Goal: Transaction & Acquisition: Purchase product/service

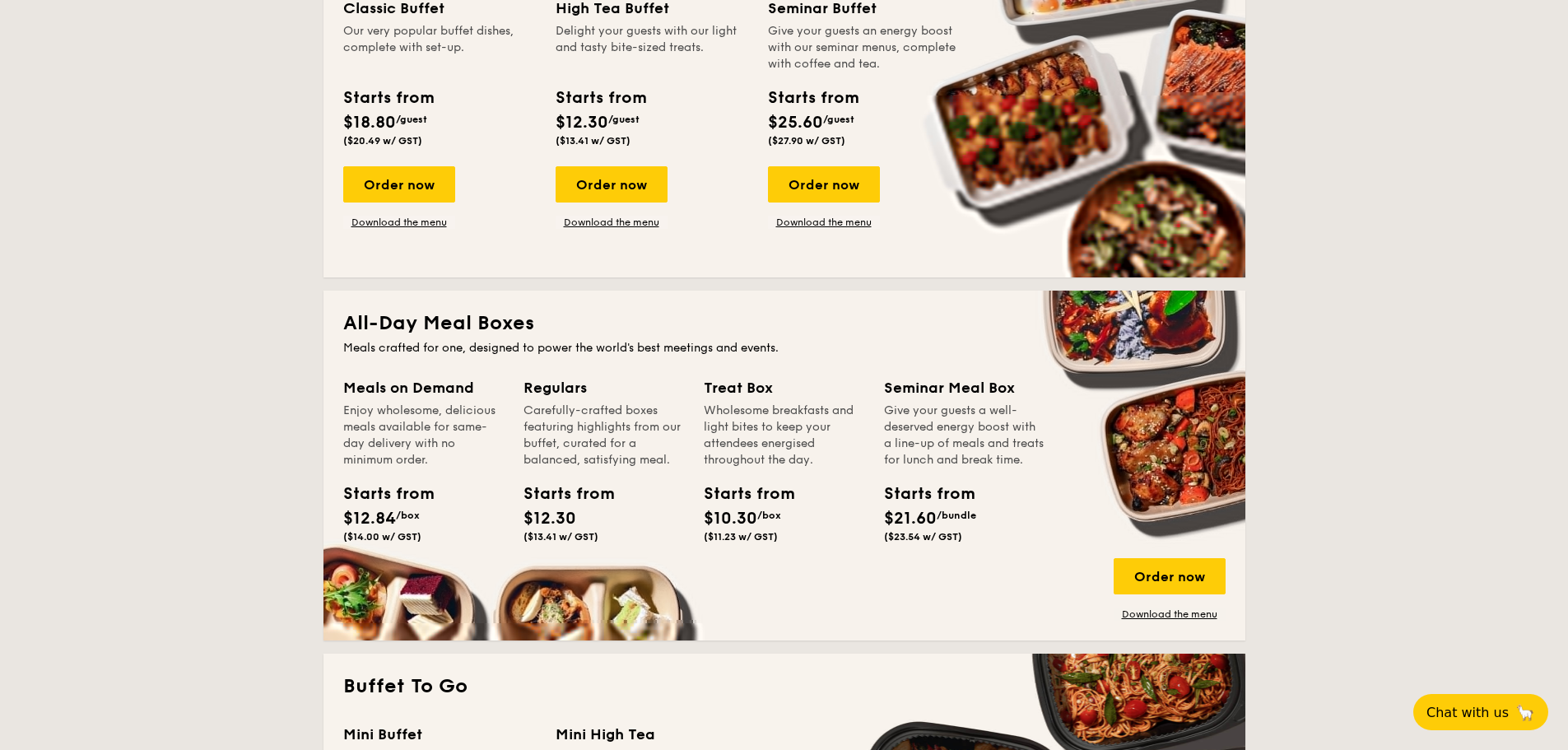
scroll to position [823, 0]
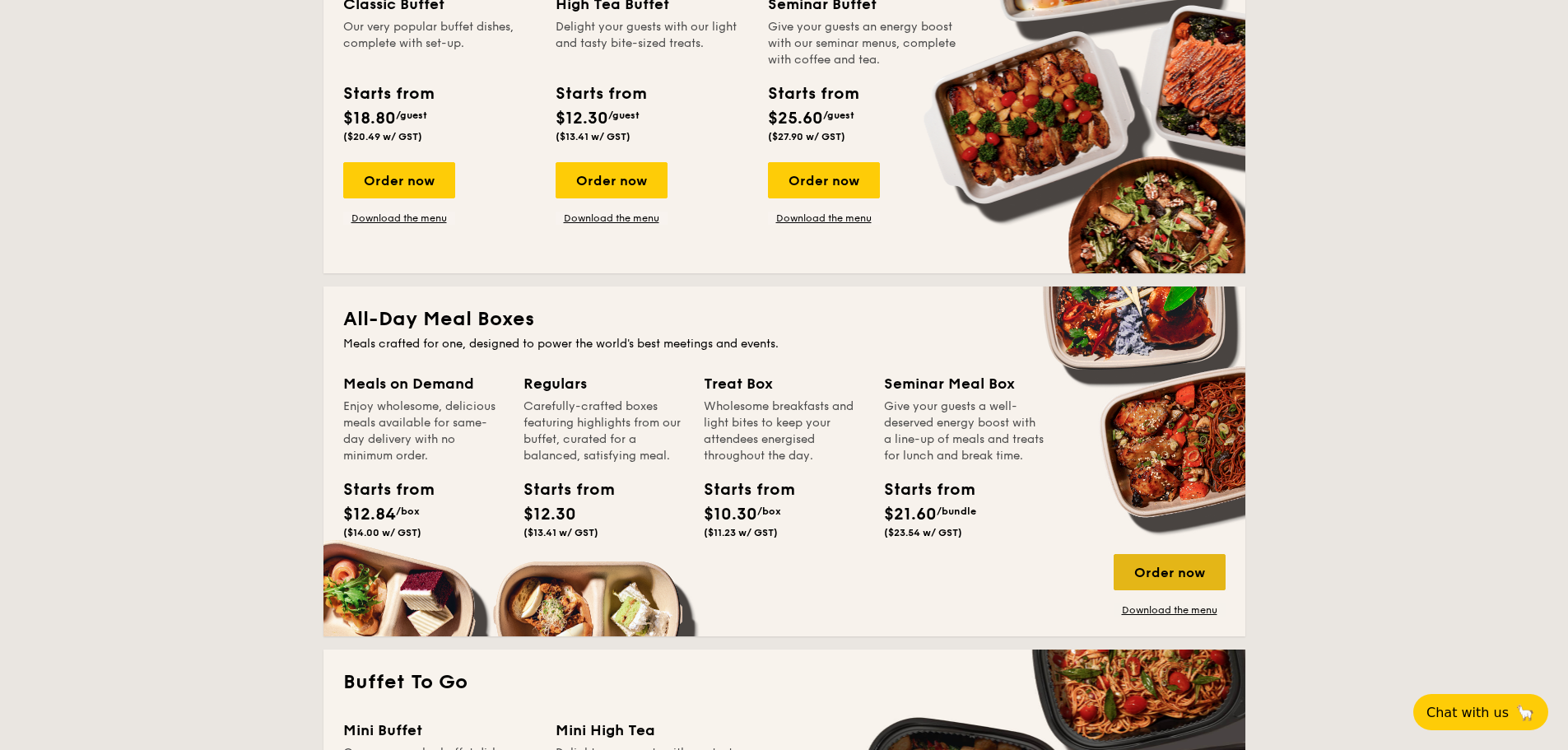
click at [1161, 570] on div "Order now" at bounding box center [1169, 572] width 112 height 36
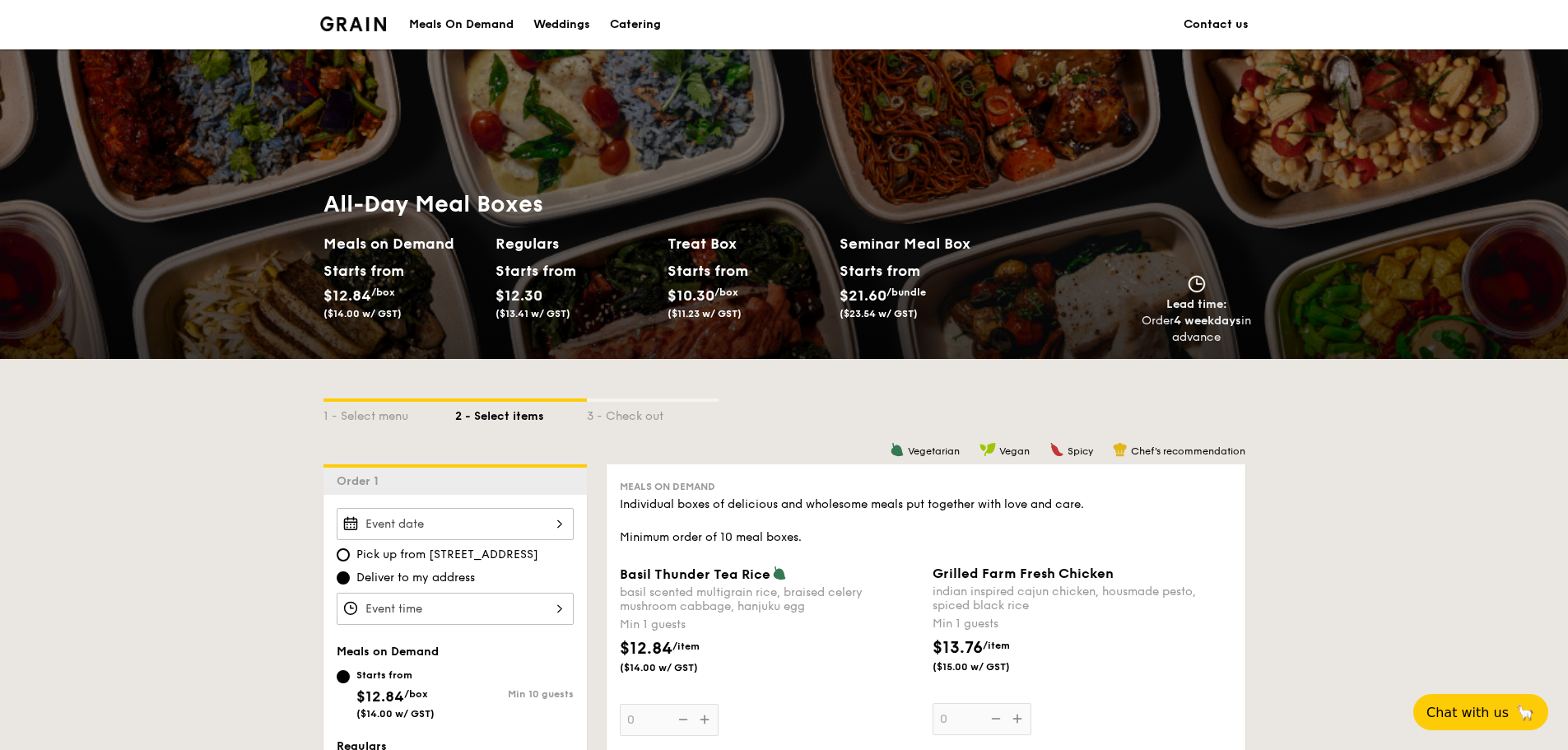
click at [881, 263] on div "Starts from" at bounding box center [879, 270] width 80 height 24
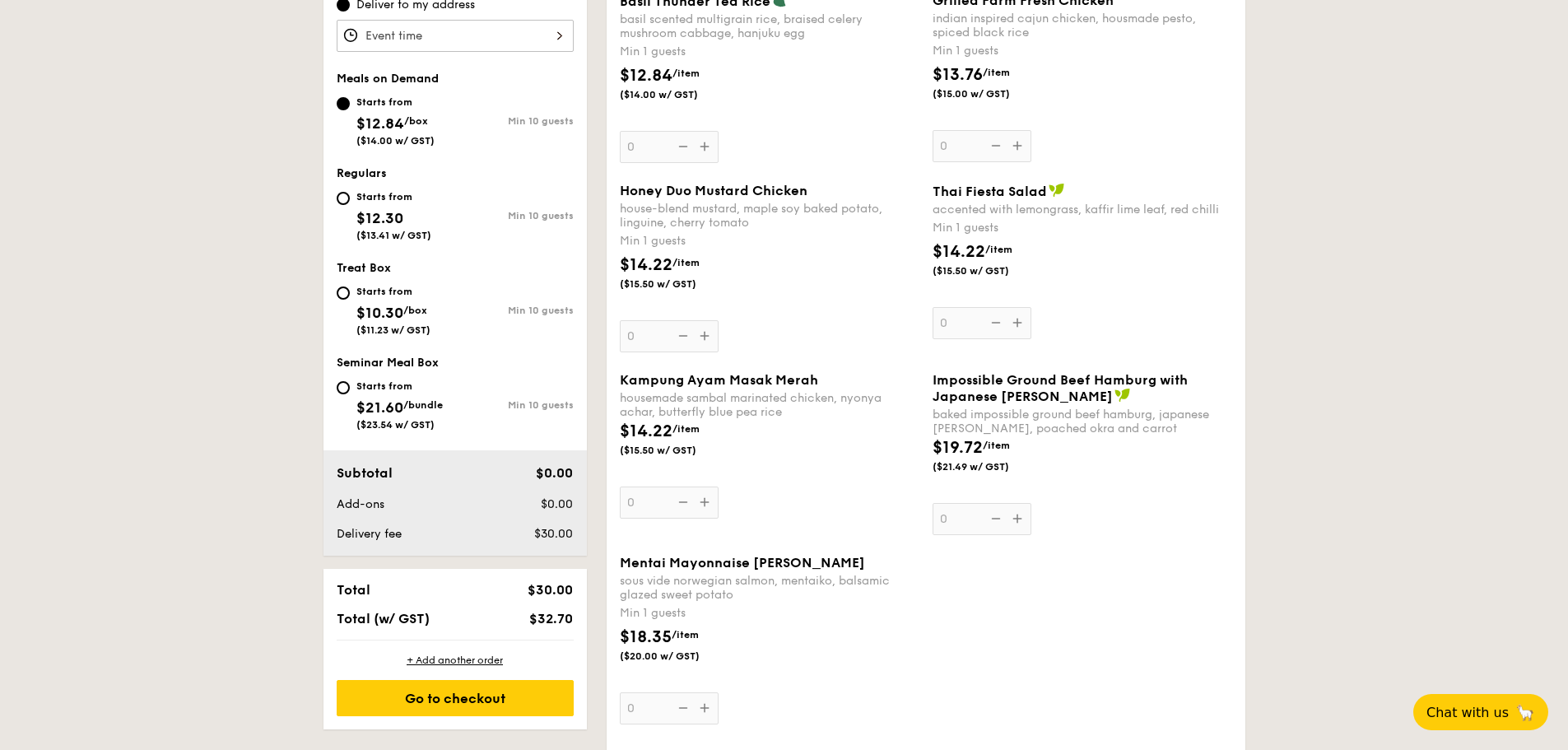
scroll to position [576, 0]
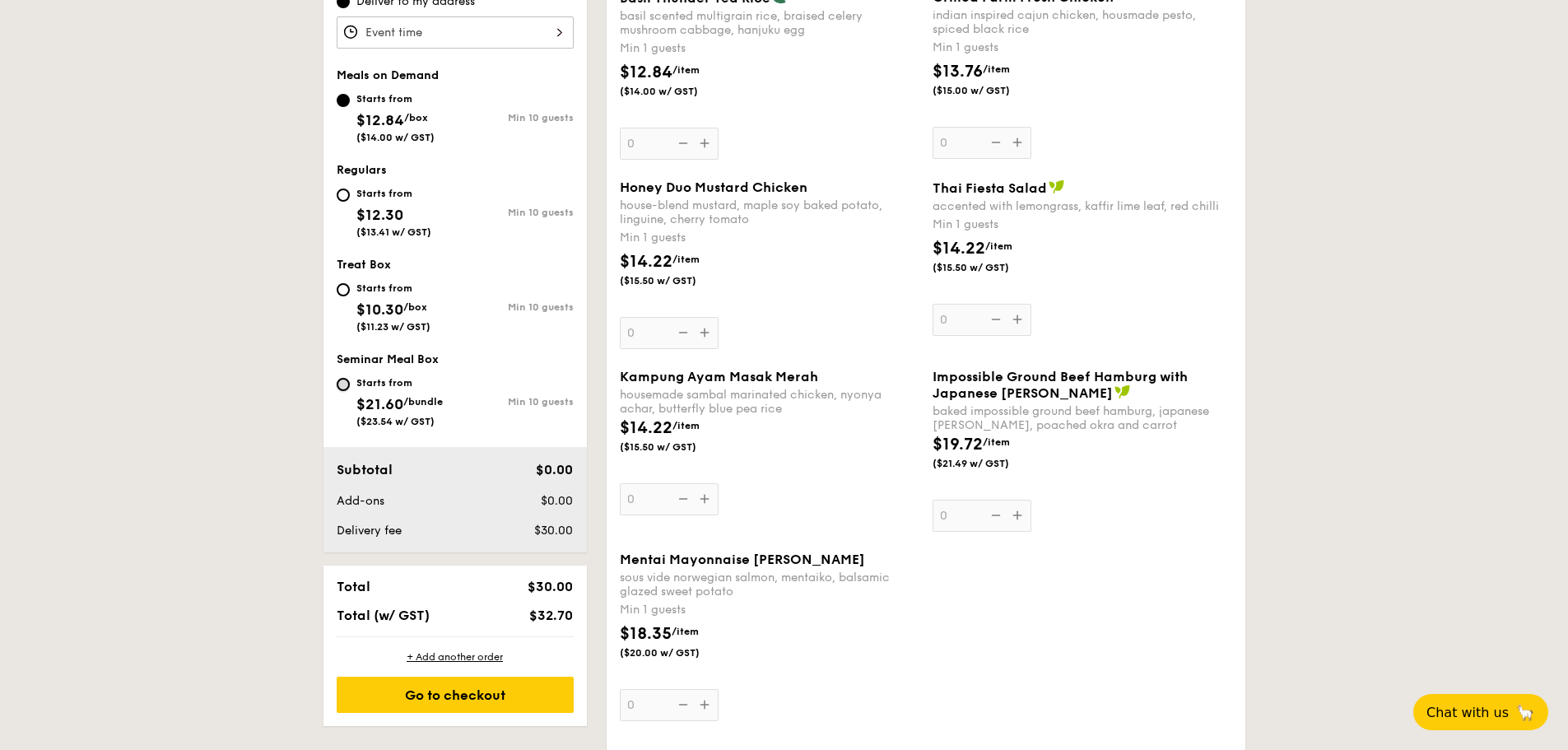
click at [344, 389] on input "Starts from $21.60 /bundle ($23.54 w/ GST) Min 10 guests" at bounding box center [343, 384] width 14 height 14
radio input "true"
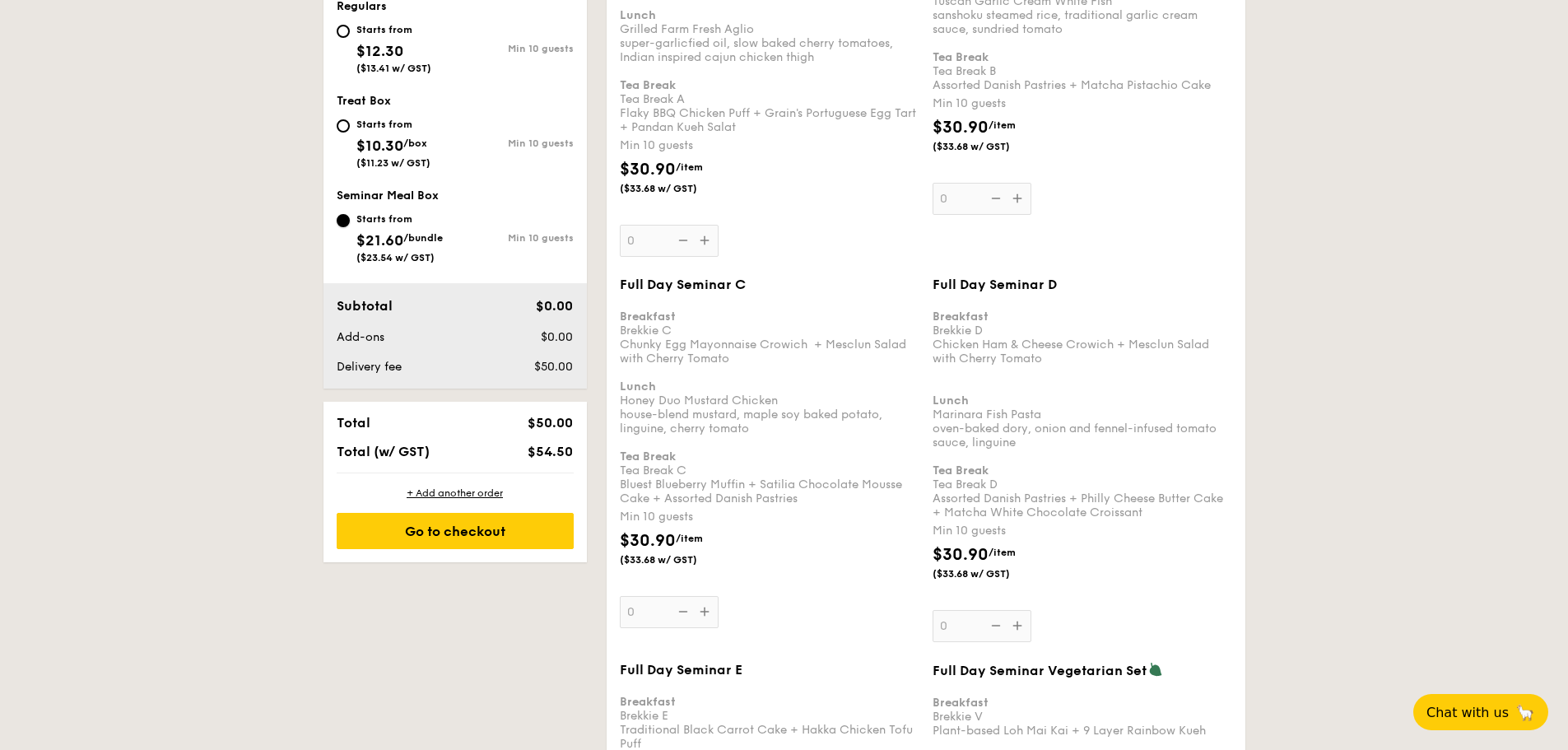
scroll to position [741, 0]
click at [636, 485] on div "Breakfast Brekkie C Chunky Egg Mayonnaise Crowich  + Mesclun Salad with Cherry …" at bounding box center [770, 399] width 300 height 210
click at [636, 595] on input "0" at bounding box center [670, 611] width 99 height 32
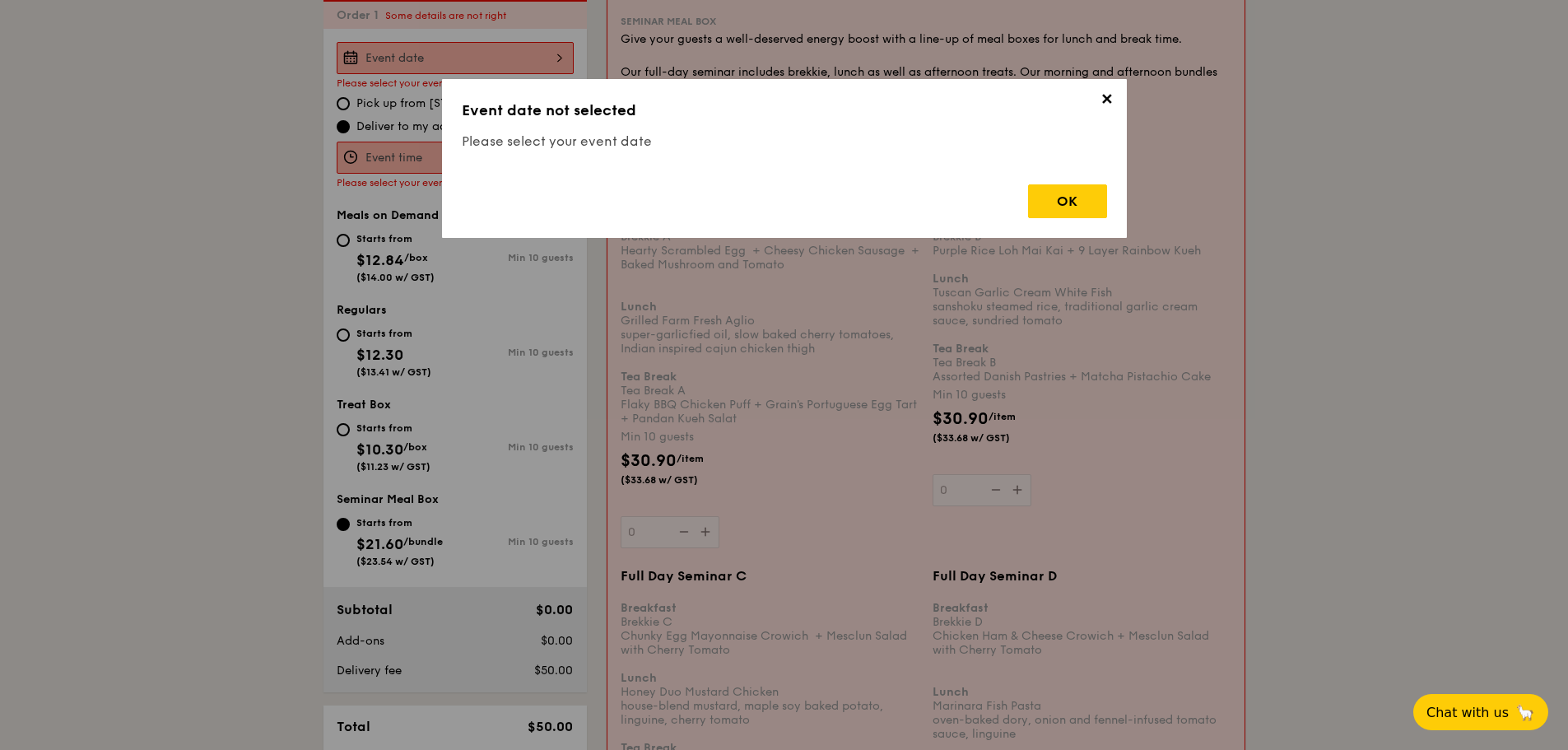
scroll to position [439, 0]
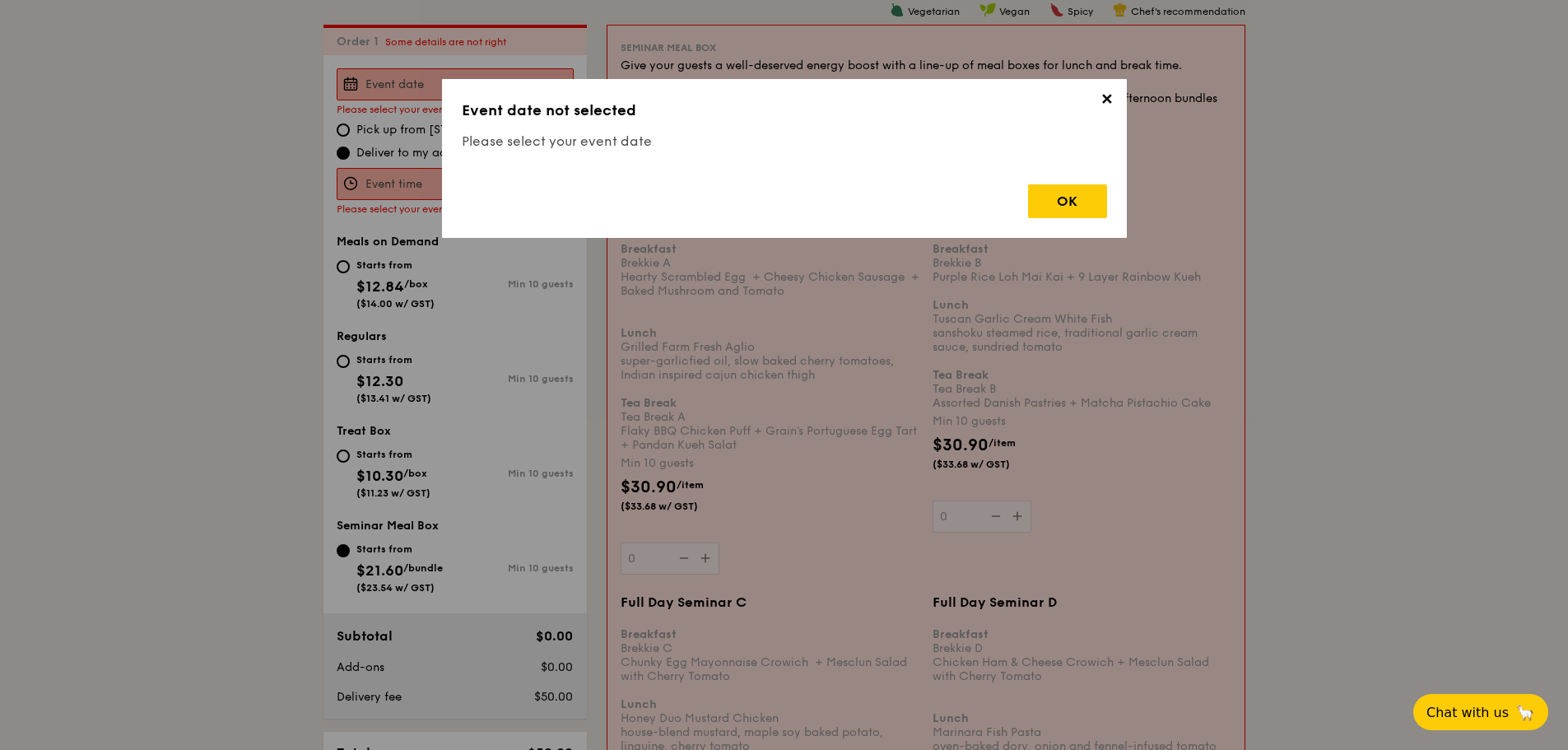
click at [1111, 93] on span "✕" at bounding box center [1107, 103] width 23 height 23
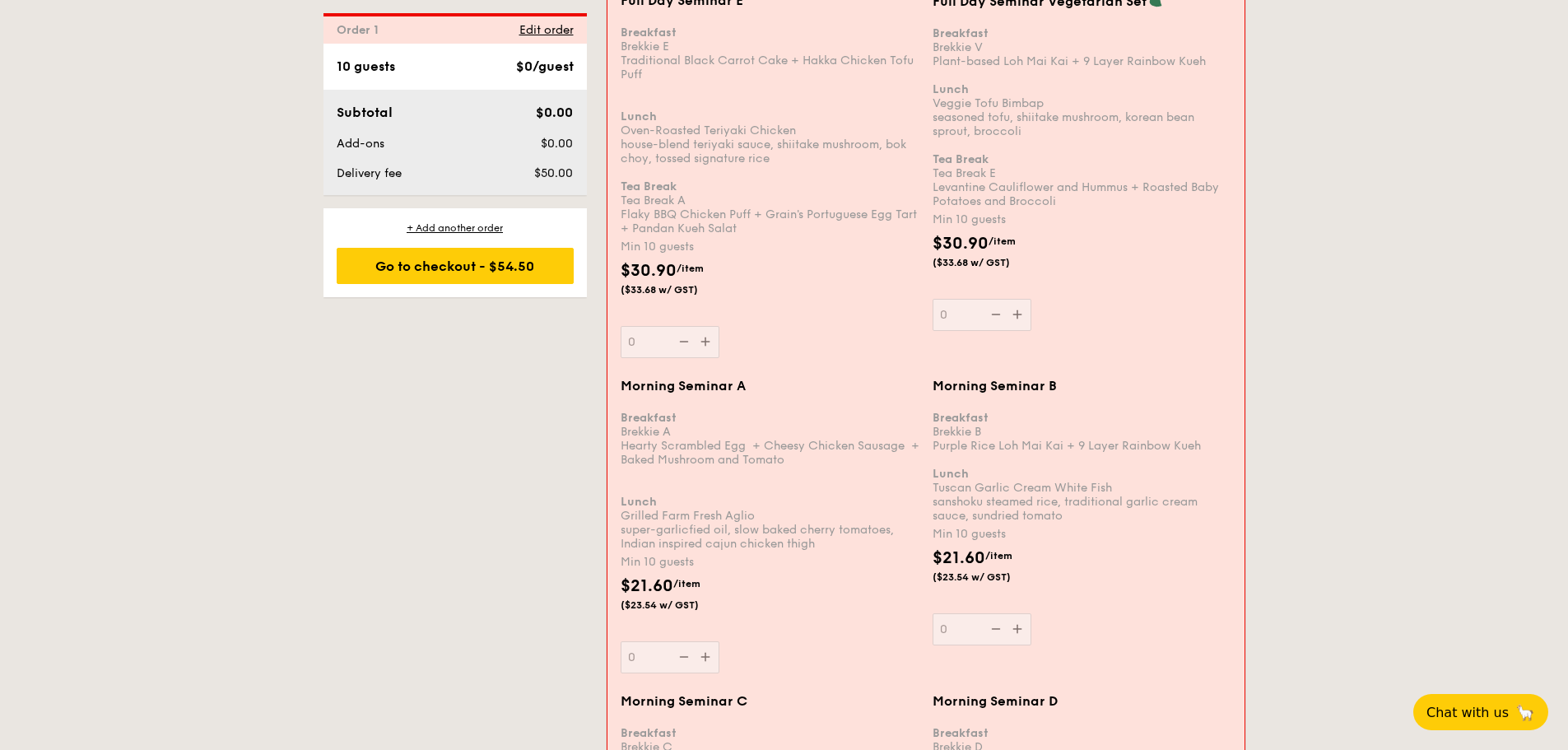
scroll to position [1428, 0]
